Goal: Task Accomplishment & Management: Manage account settings

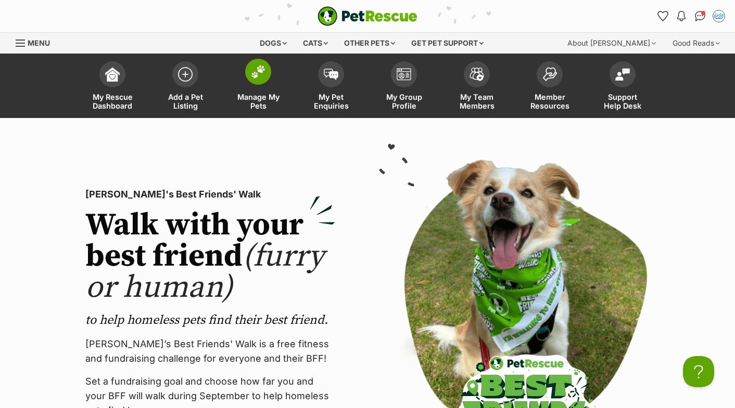
click at [258, 77] on img at bounding box center [258, 72] width 15 height 14
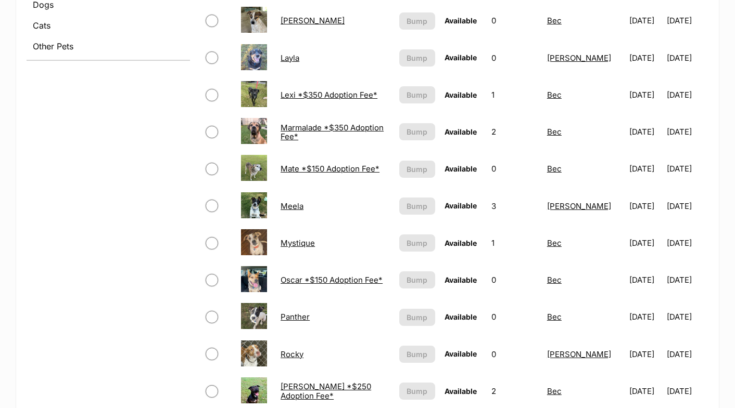
scroll to position [728, 0]
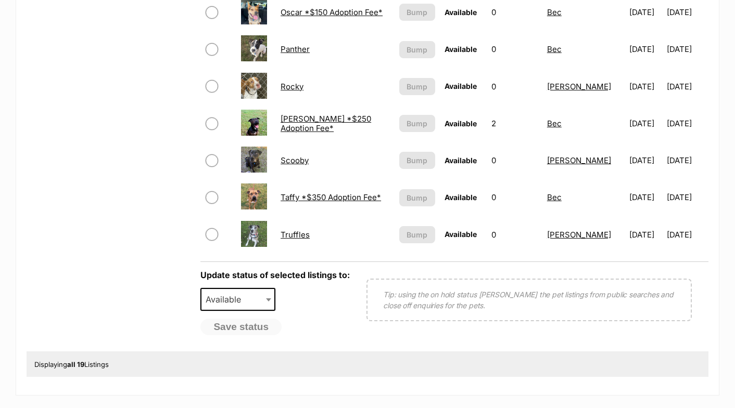
click at [216, 237] on input "checkbox" at bounding box center [212, 234] width 12 height 12
checkbox input "true"
click at [222, 300] on span "Available" at bounding box center [226, 299] width 50 height 15
select select "rehomed"
click at [235, 331] on button "Save status" at bounding box center [241, 328] width 82 height 18
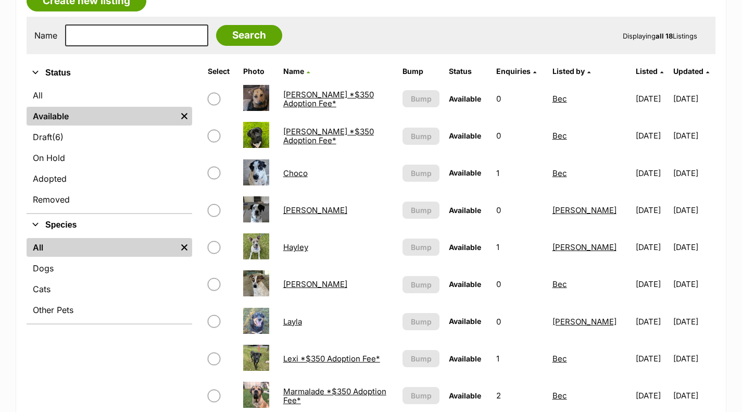
scroll to position [0, 0]
